Goal: Navigation & Orientation: Find specific page/section

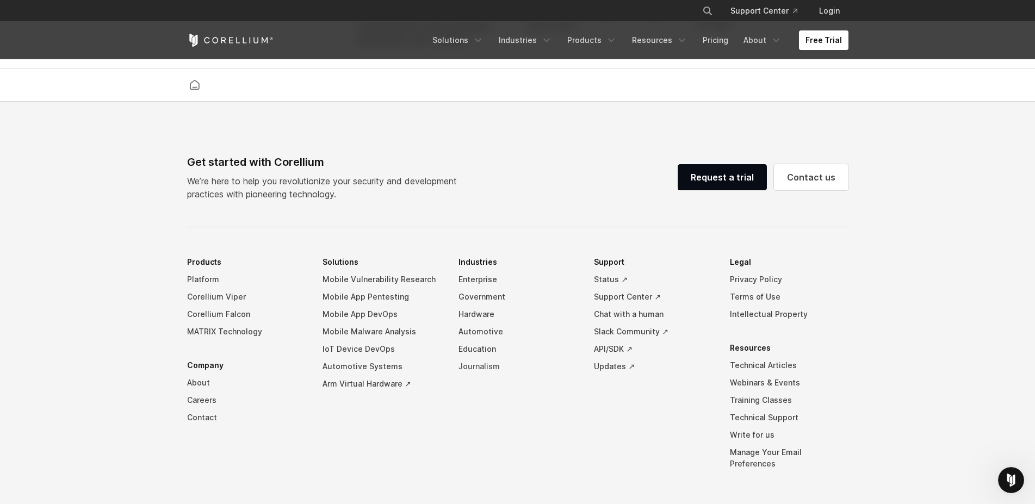
scroll to position [2552, 0]
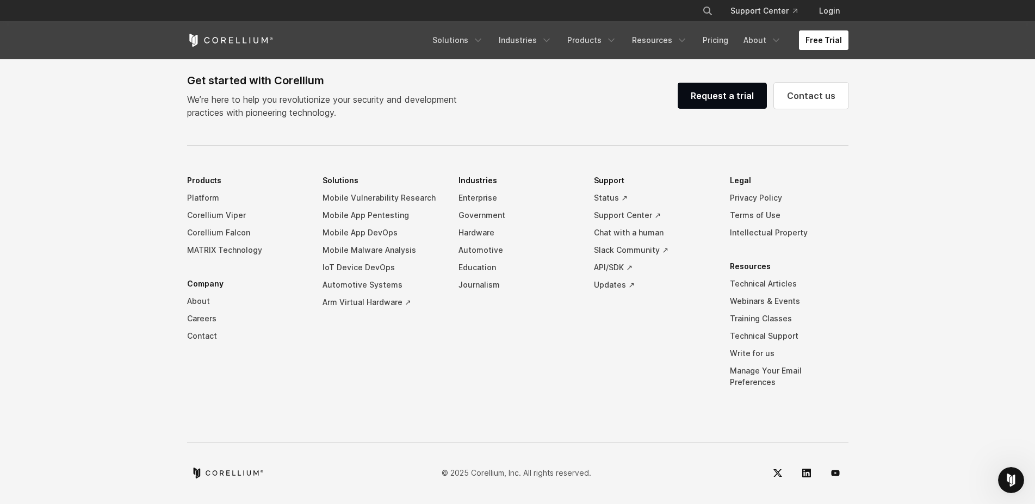
click at [830, 39] on link "Free Trial" at bounding box center [823, 40] width 49 height 20
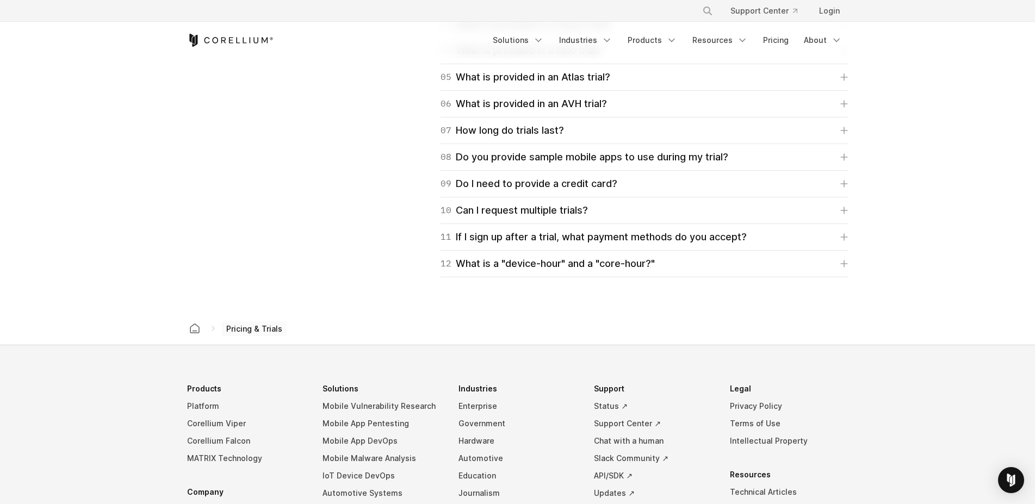
scroll to position [1881, 0]
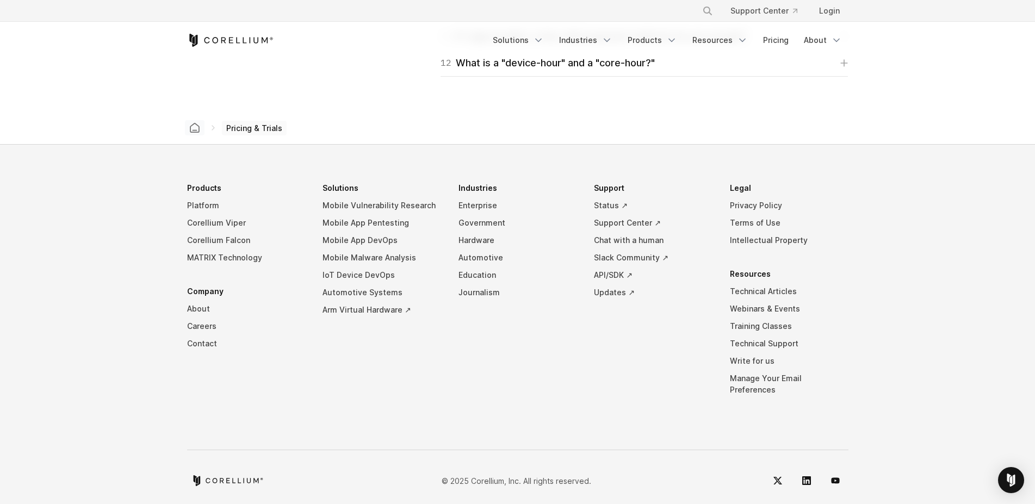
click at [196, 128] on icon "Corellium home" at bounding box center [194, 127] width 11 height 11
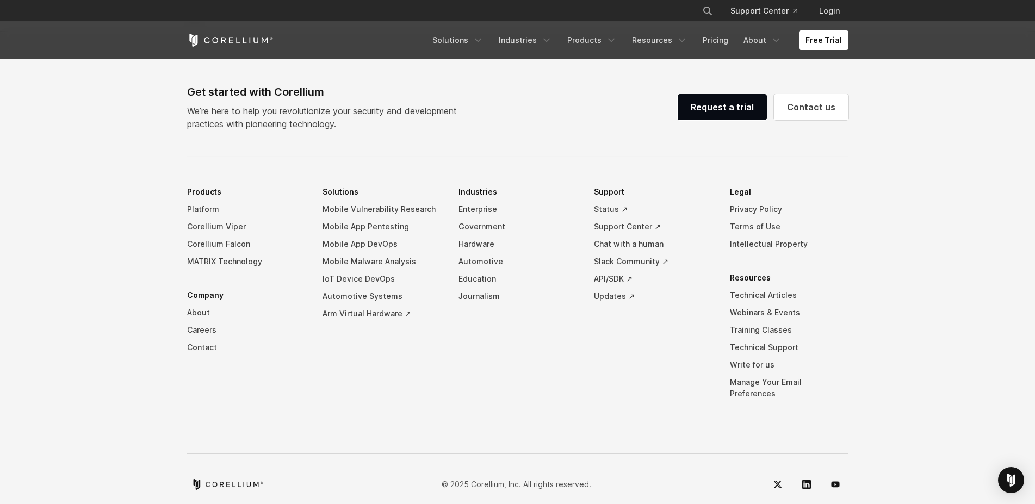
scroll to position [2554, 0]
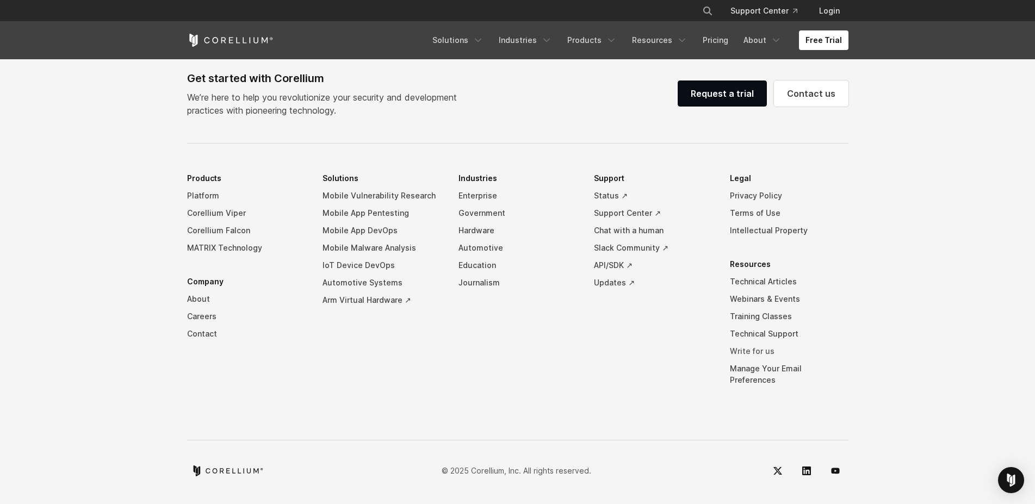
click at [760, 357] on link "Write for us" at bounding box center [789, 351] width 119 height 17
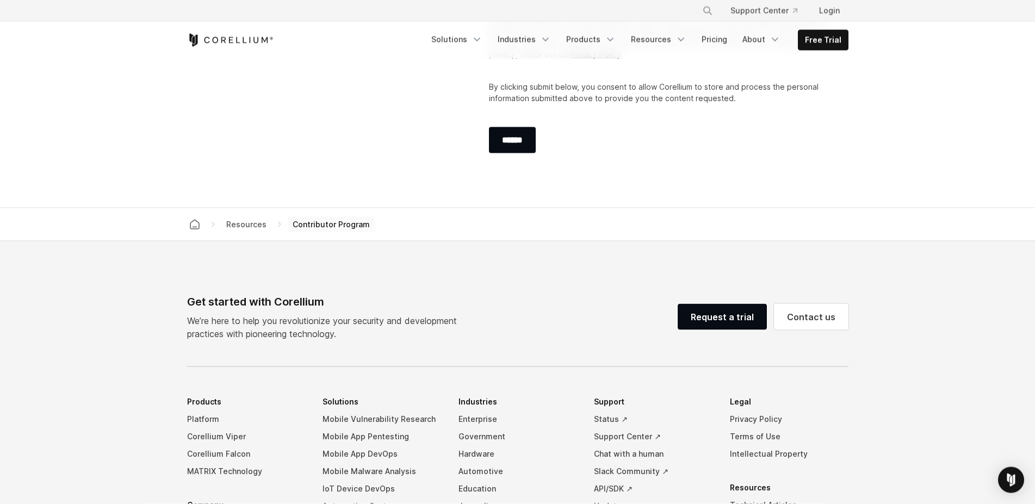
scroll to position [2163, 0]
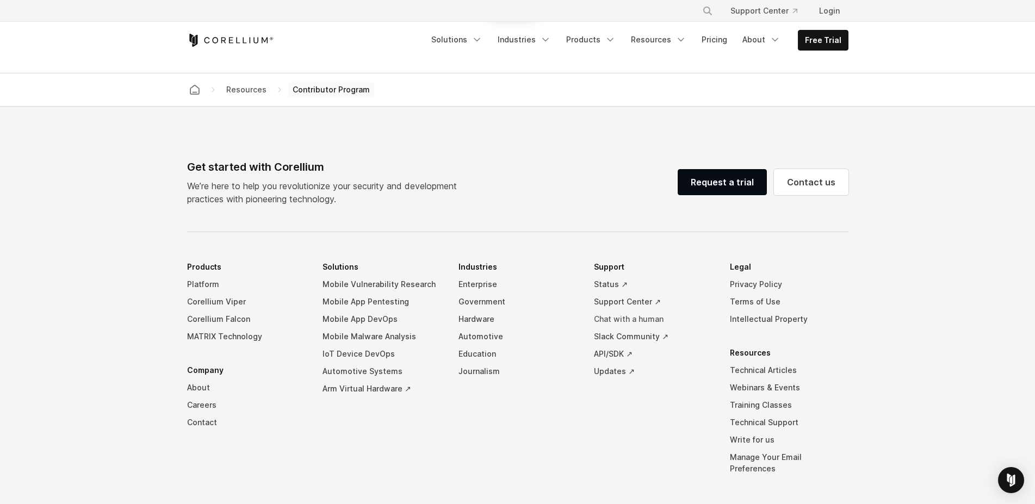
click at [635, 311] on link "Chat with a human" at bounding box center [653, 319] width 119 height 17
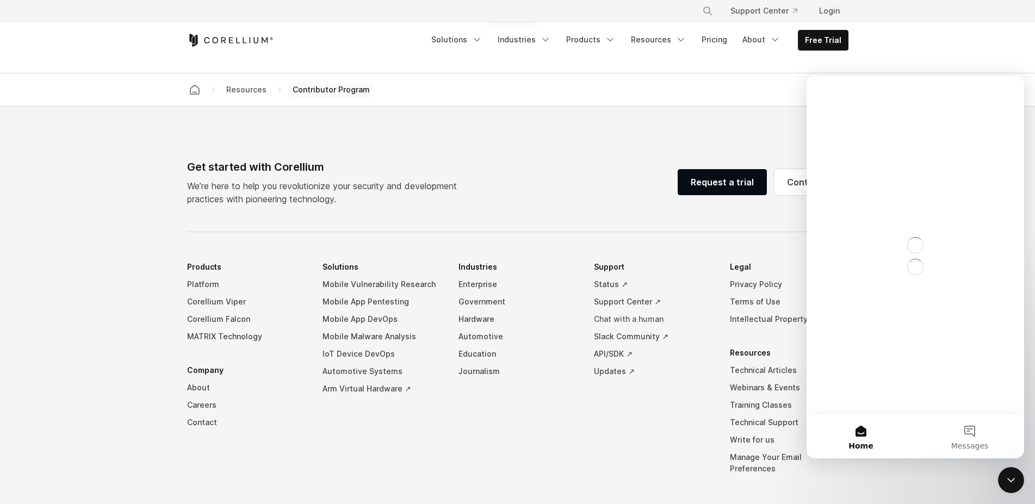
scroll to position [0, 0]
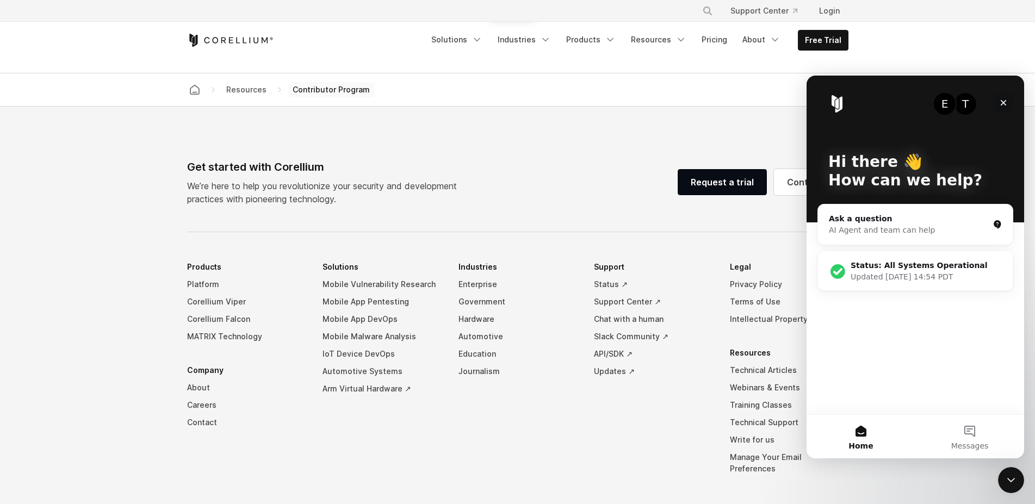
click at [1006, 104] on icon "Close" at bounding box center [1003, 102] width 9 height 9
